Goal: Check status: Check status

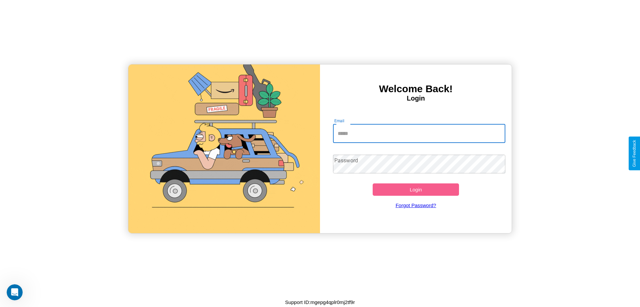
click at [419, 133] on input "Email" at bounding box center [419, 133] width 173 height 19
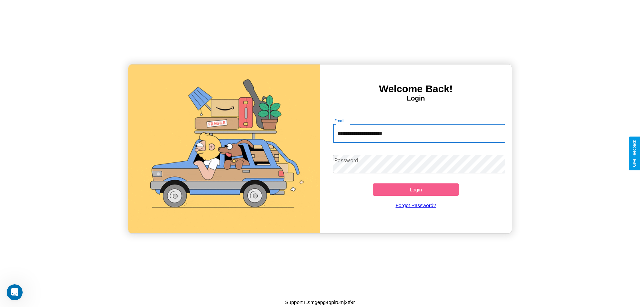
type input "**********"
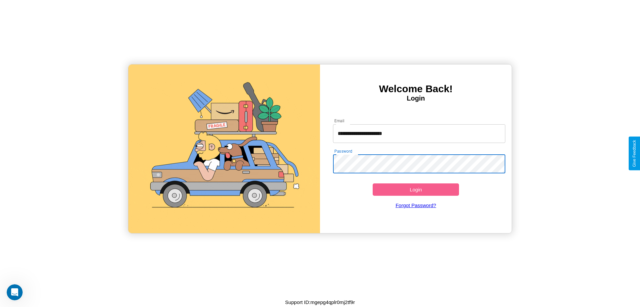
click at [416, 189] on button "Login" at bounding box center [416, 189] width 86 height 12
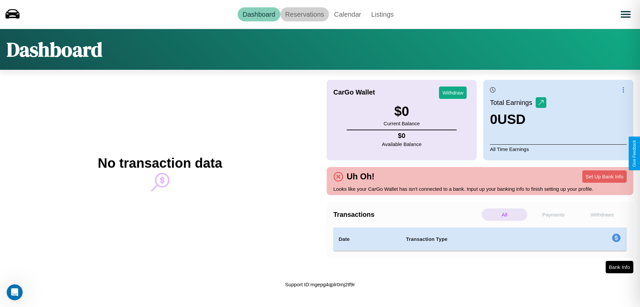
click at [305, 14] on link "Reservations" at bounding box center [305, 14] width 49 height 14
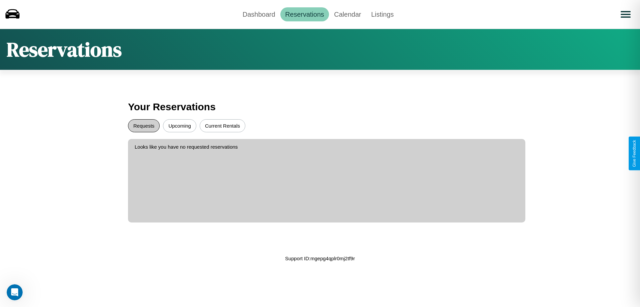
click at [144, 125] on button "Requests" at bounding box center [144, 125] width 32 height 13
click at [180, 125] on button "Upcoming" at bounding box center [179, 125] width 33 height 13
